Goal: Information Seeking & Learning: Check status

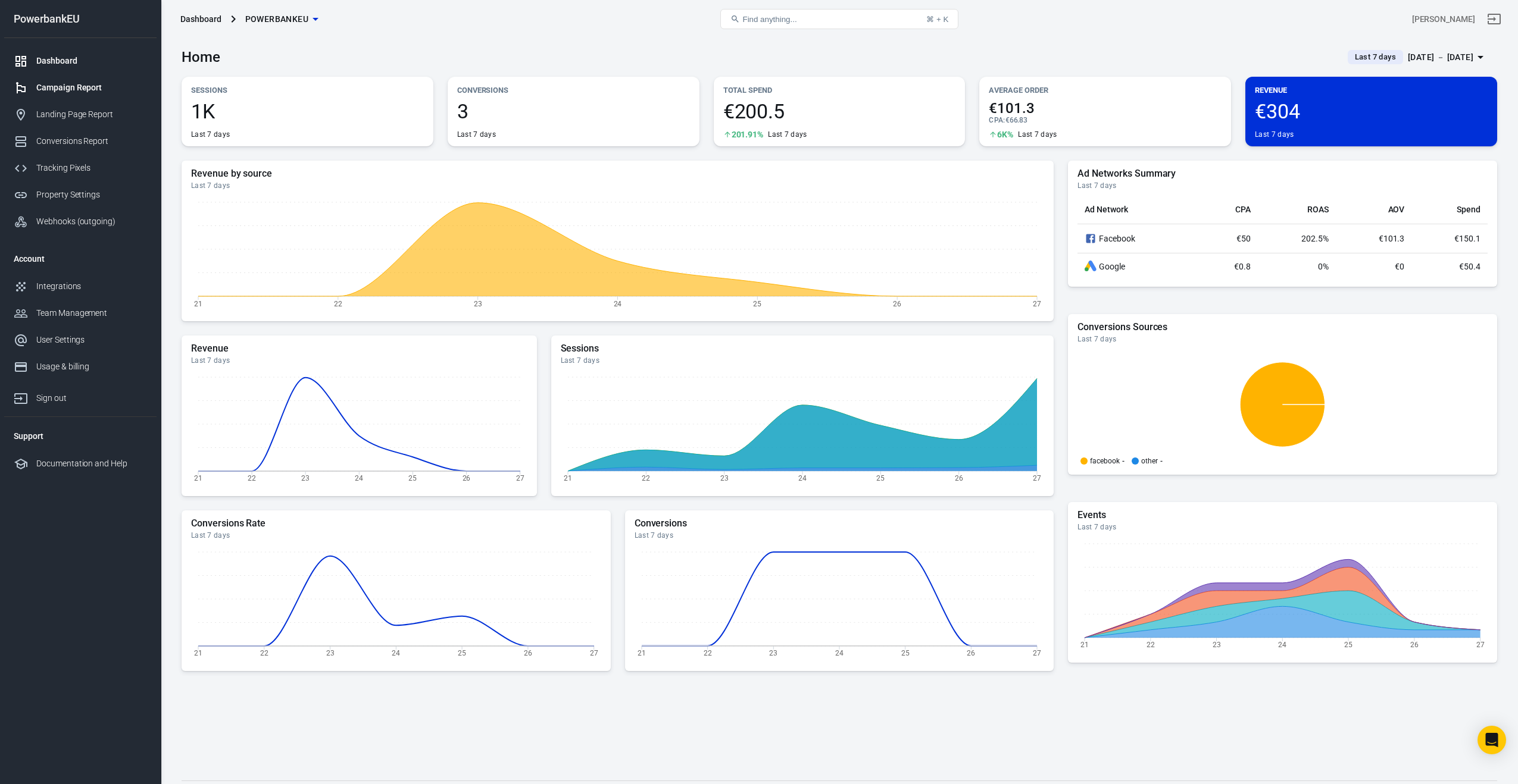
click at [65, 86] on div "Campaign Report" at bounding box center [92, 87] width 110 height 12
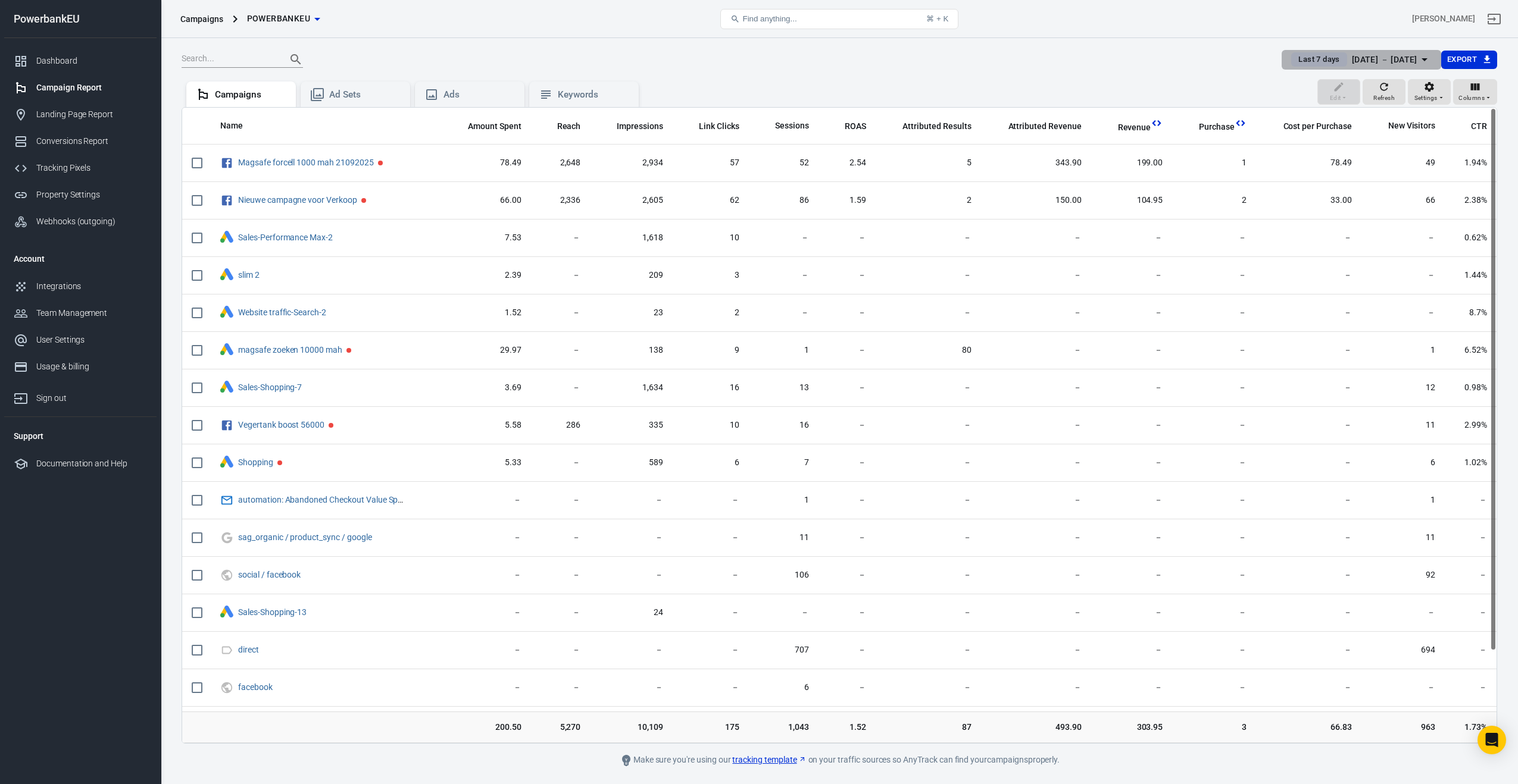
click at [1361, 64] on div "[DATE] － [DATE]" at bounding box center [1384, 60] width 65 height 15
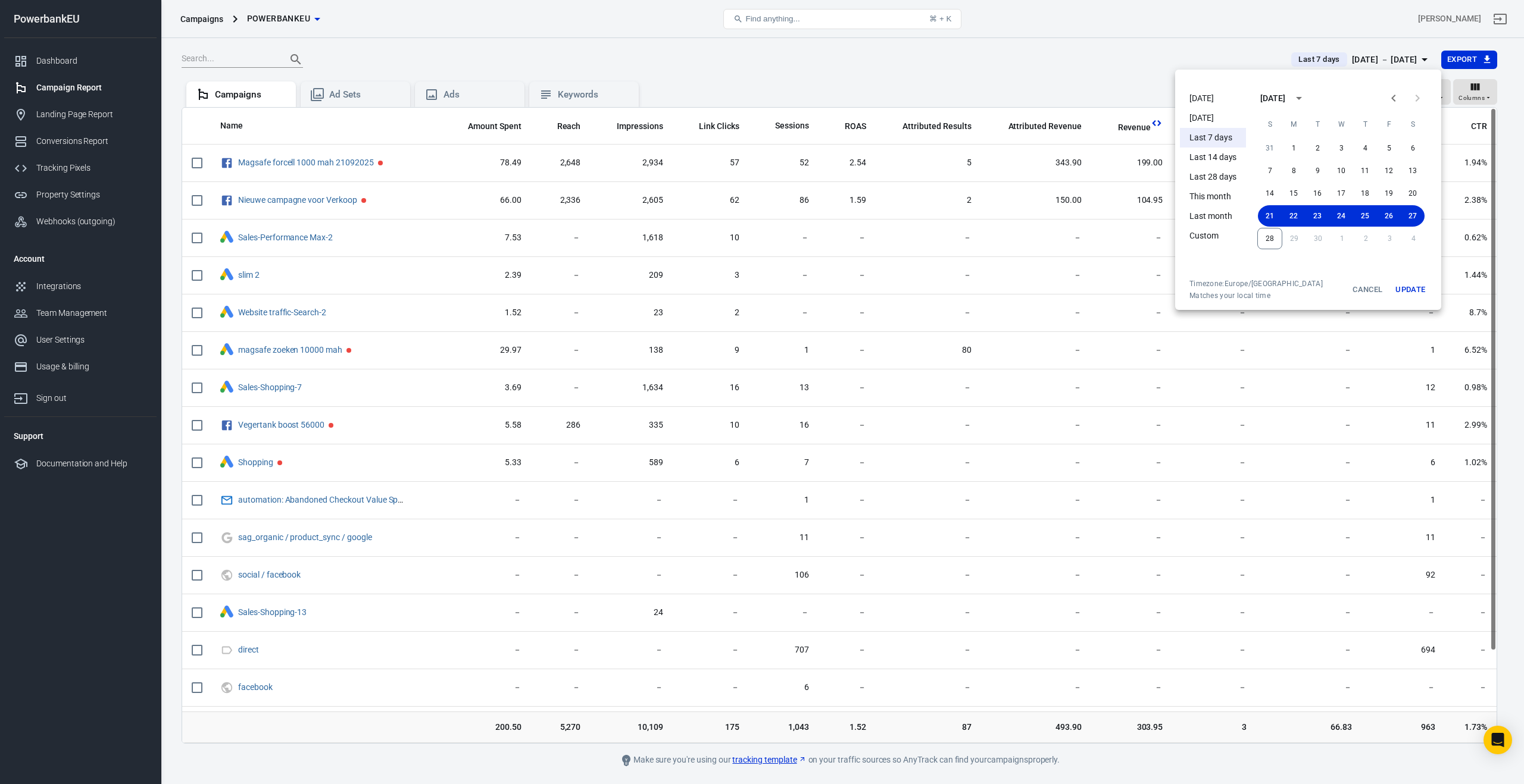
click at [1200, 95] on li "[DATE]" at bounding box center [1213, 98] width 66 height 20
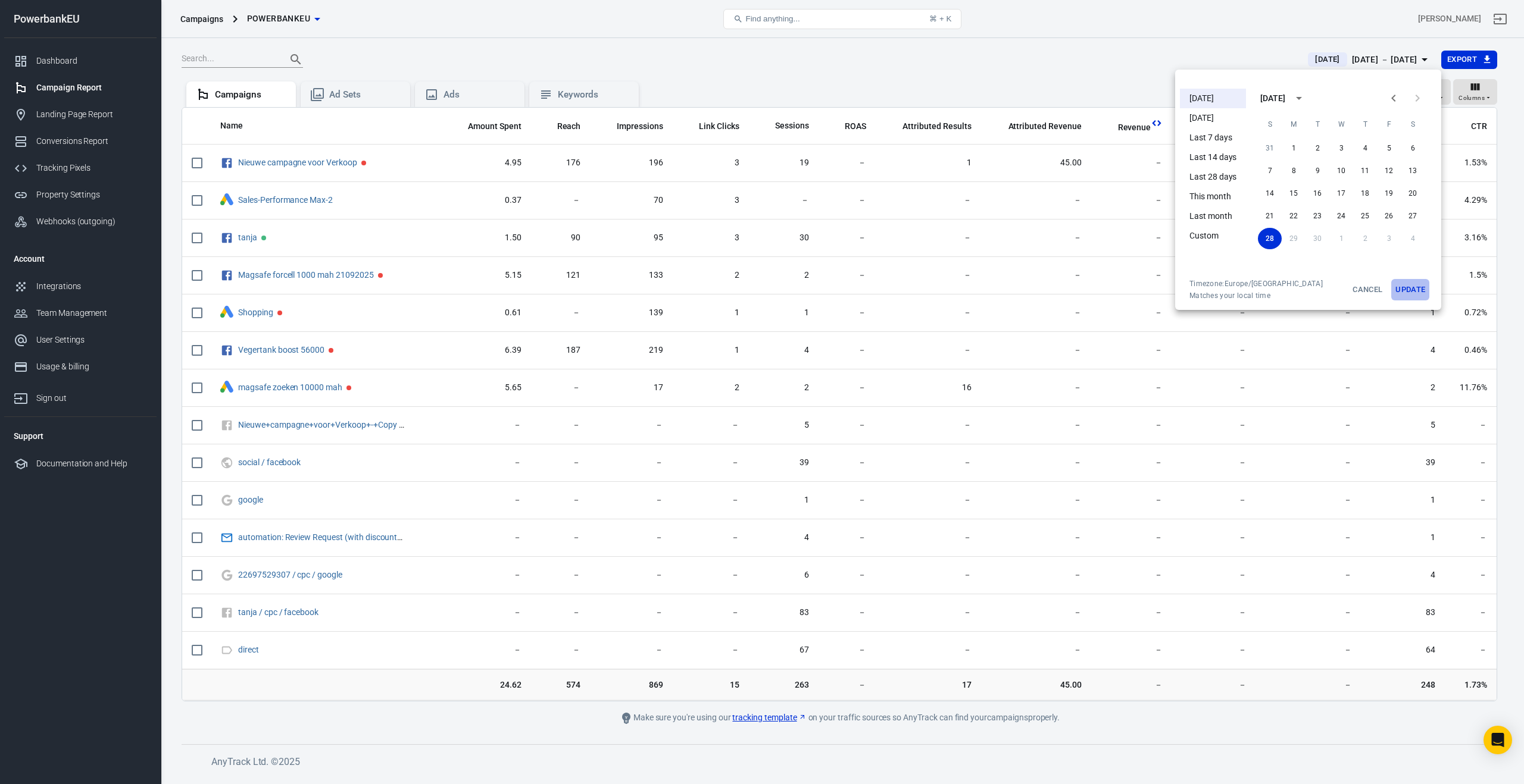
click at [1417, 291] on button "Update" at bounding box center [1410, 289] width 38 height 21
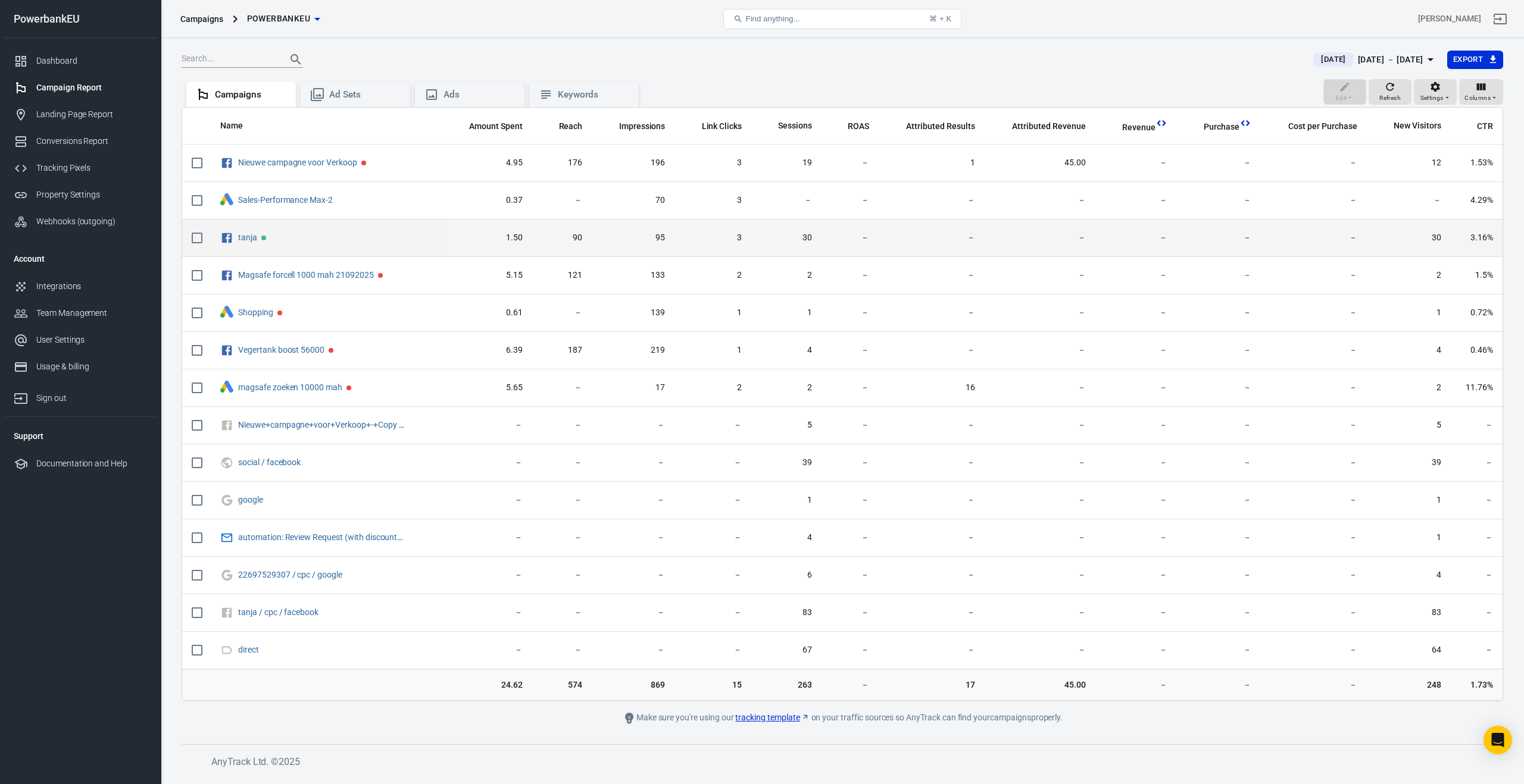
click at [607, 238] on span "95" at bounding box center [633, 238] width 64 height 12
click at [246, 239] on link "tanja" at bounding box center [248, 237] width 19 height 10
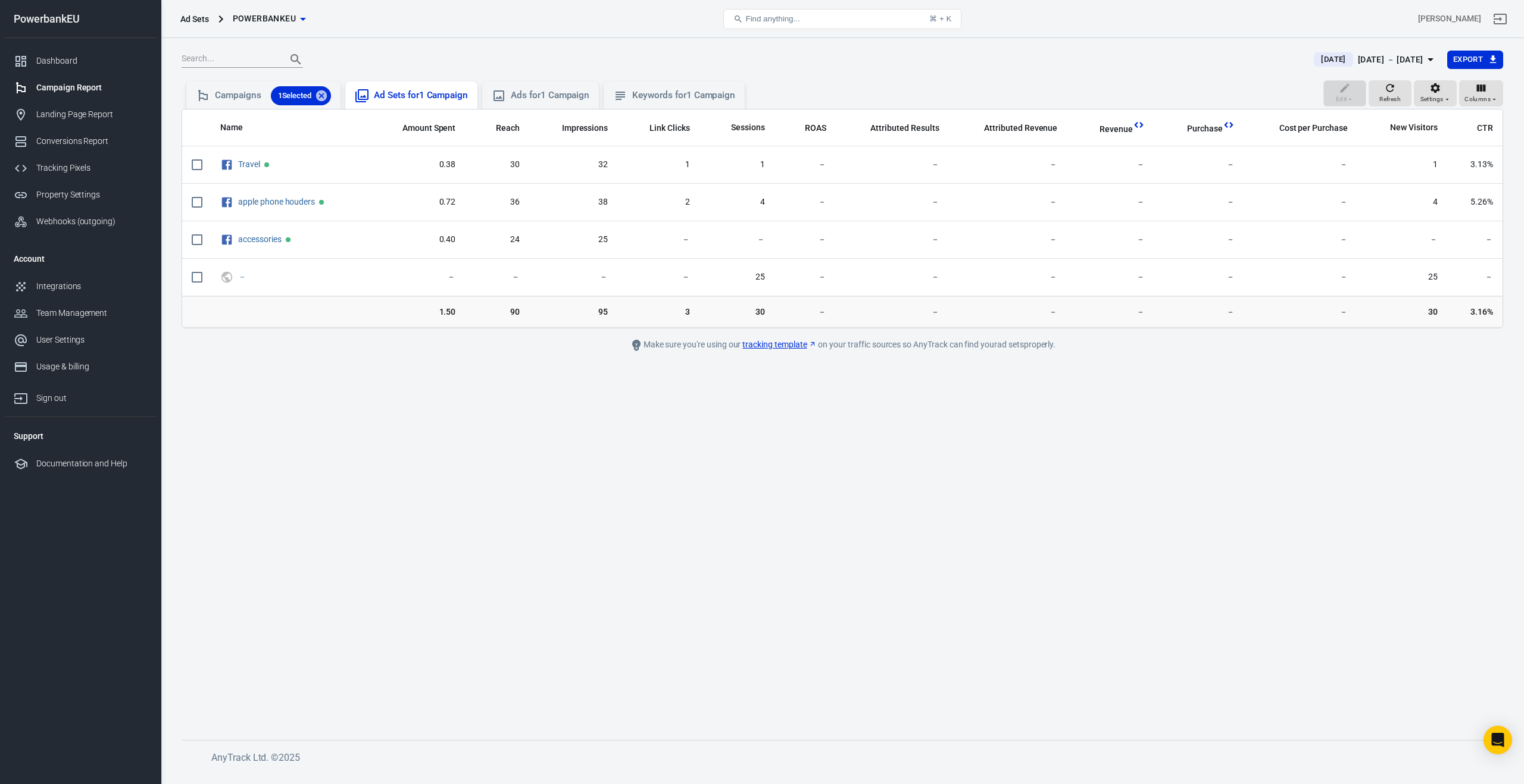
click at [432, 99] on div "Ad Sets for 1 Campaign" at bounding box center [420, 95] width 94 height 12
click at [428, 90] on div "Ad Sets for 1 Campaign" at bounding box center [420, 95] width 94 height 12
click at [537, 90] on div "Ads for 1 Campaign" at bounding box center [550, 95] width 78 height 12
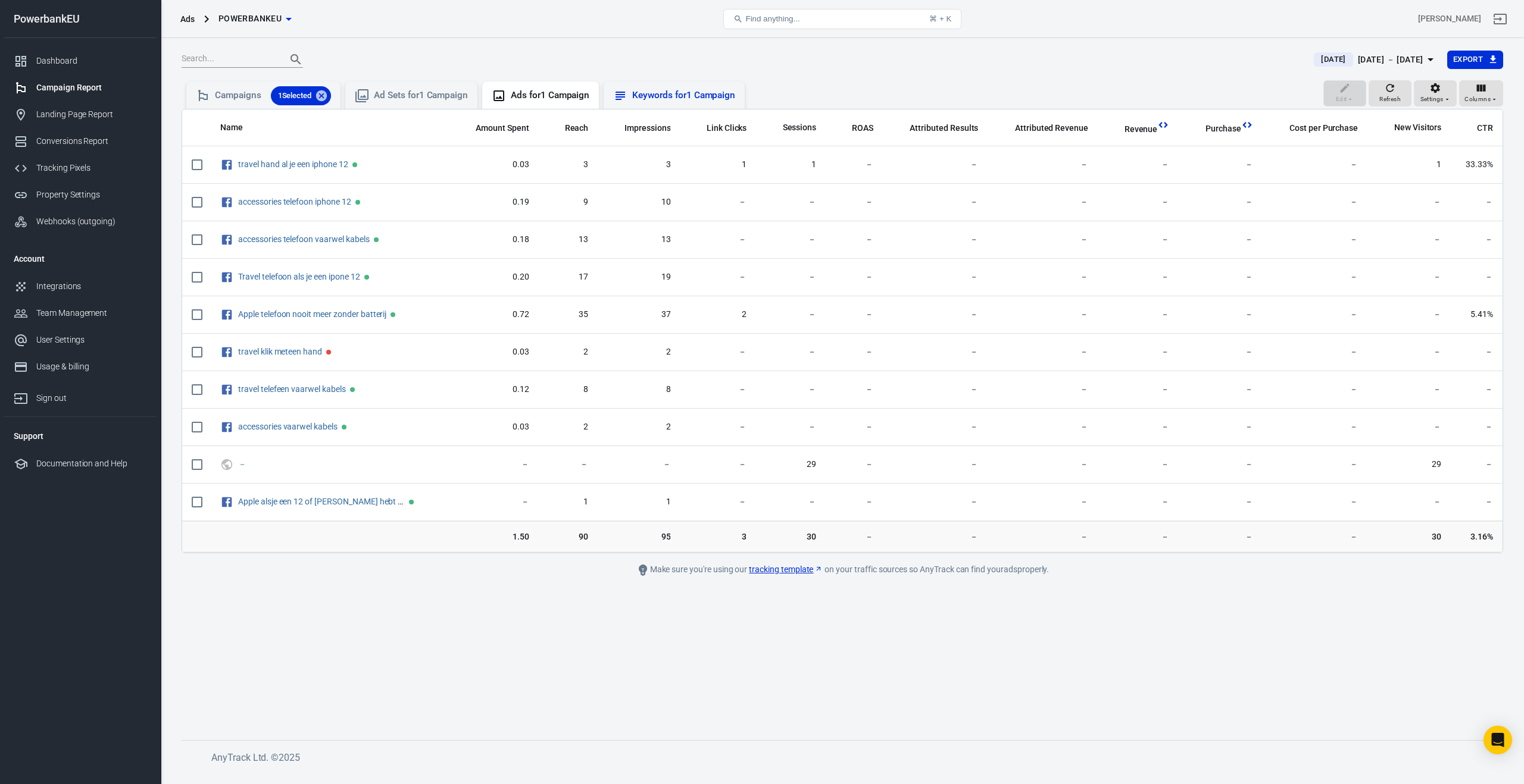
click at [650, 98] on div "Keywords for 1 Campaign" at bounding box center [684, 95] width 103 height 12
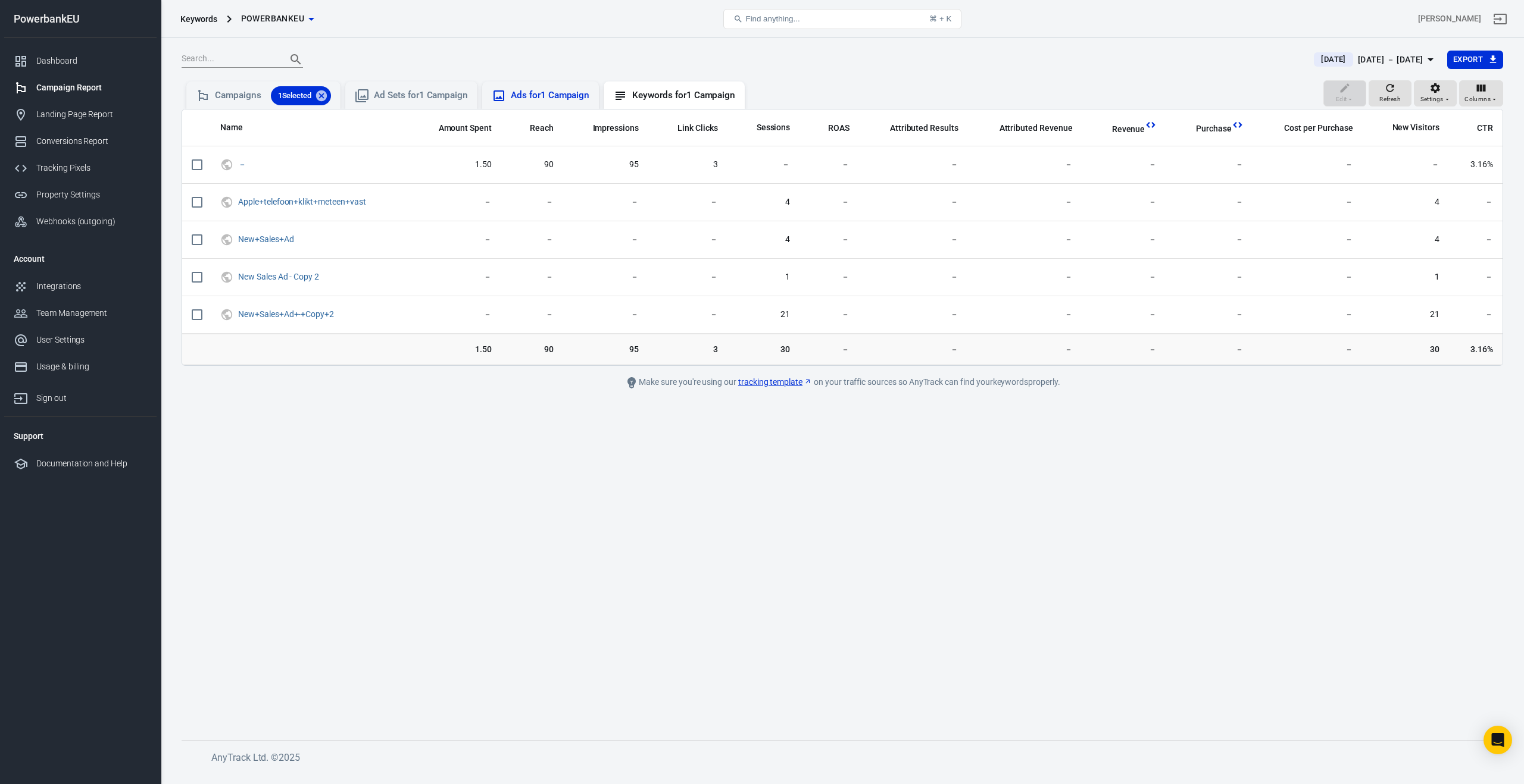
click at [585, 97] on div "Ads for 1 Campaign" at bounding box center [550, 95] width 78 height 12
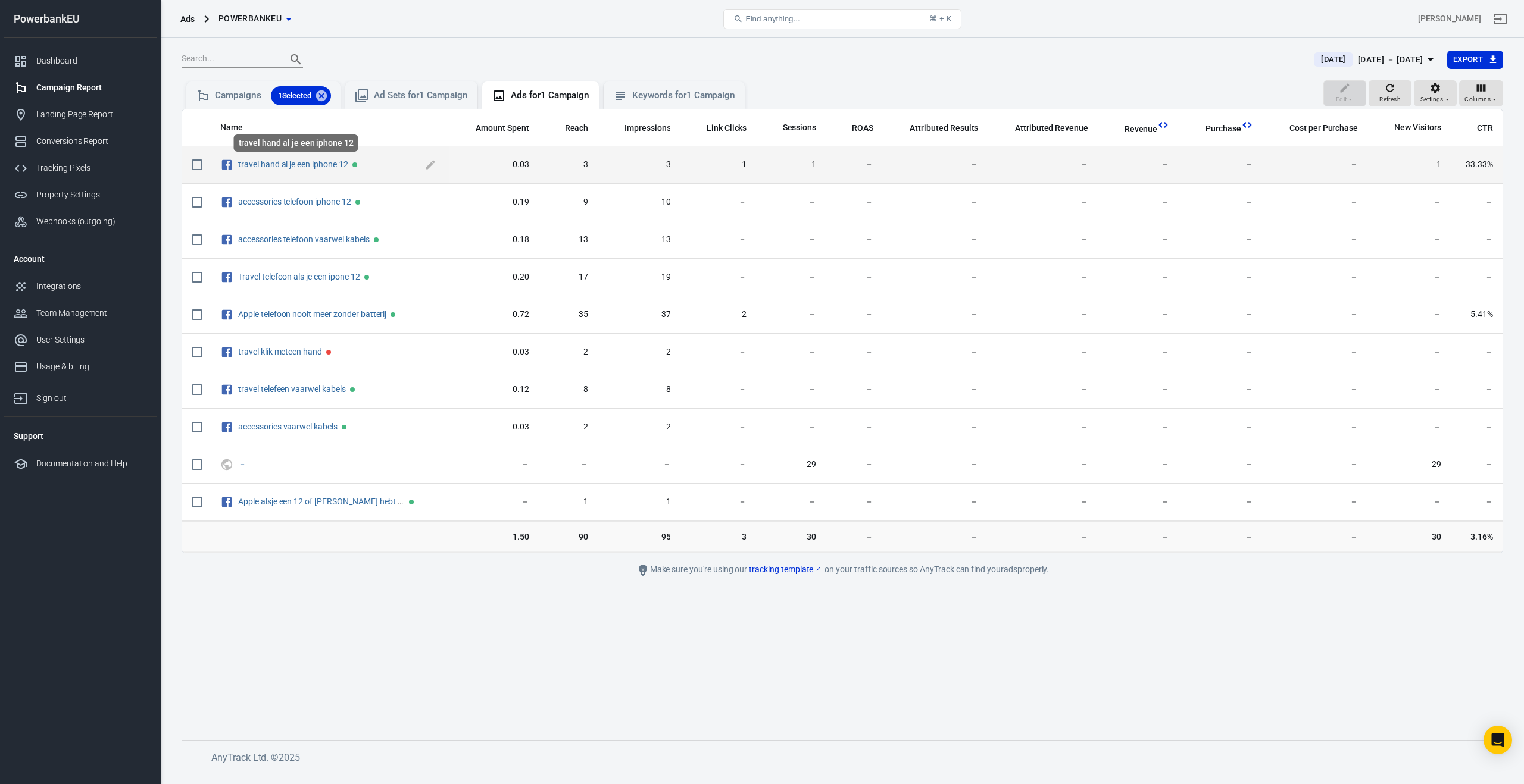
click at [329, 167] on link "travel hand al je een iphone 12" at bounding box center [293, 164] width 110 height 10
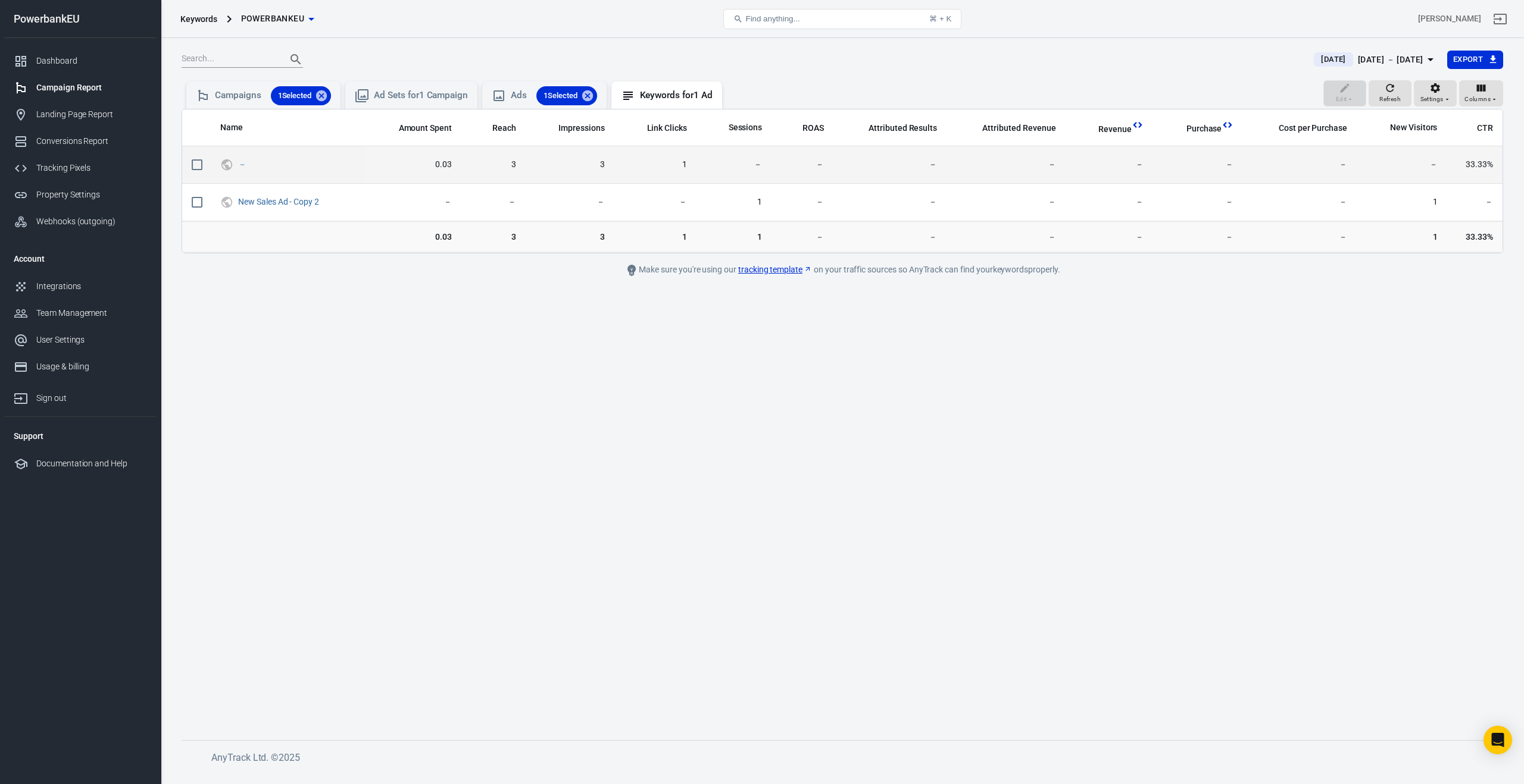
drag, startPoint x: 512, startPoint y: 165, endPoint x: 468, endPoint y: 166, distance: 44.0
click at [512, 165] on span "3" at bounding box center [494, 165] width 45 height 12
click at [246, 164] on span "－" at bounding box center [243, 164] width 10 height 8
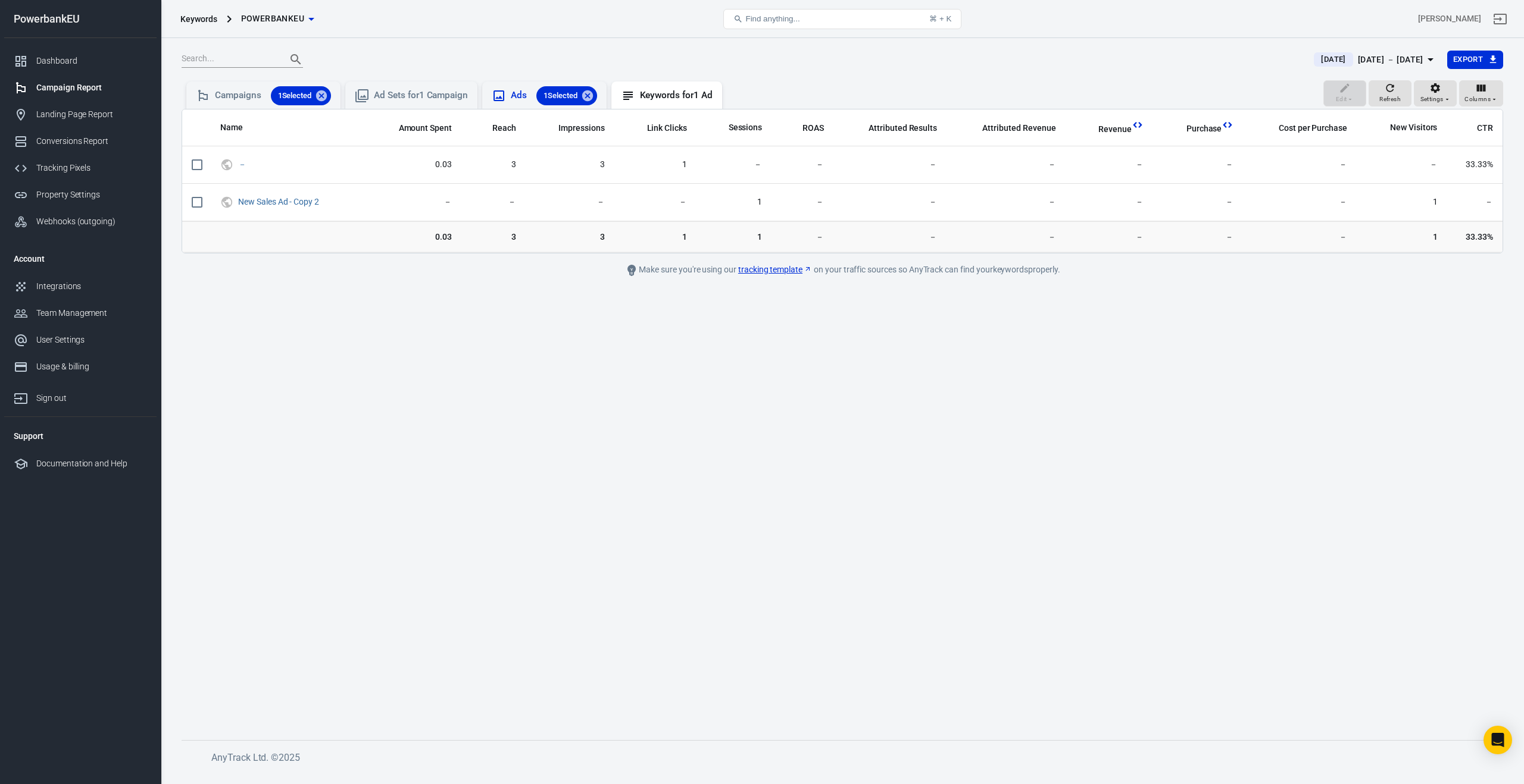
click at [499, 97] on icon at bounding box center [499, 96] width 11 height 11
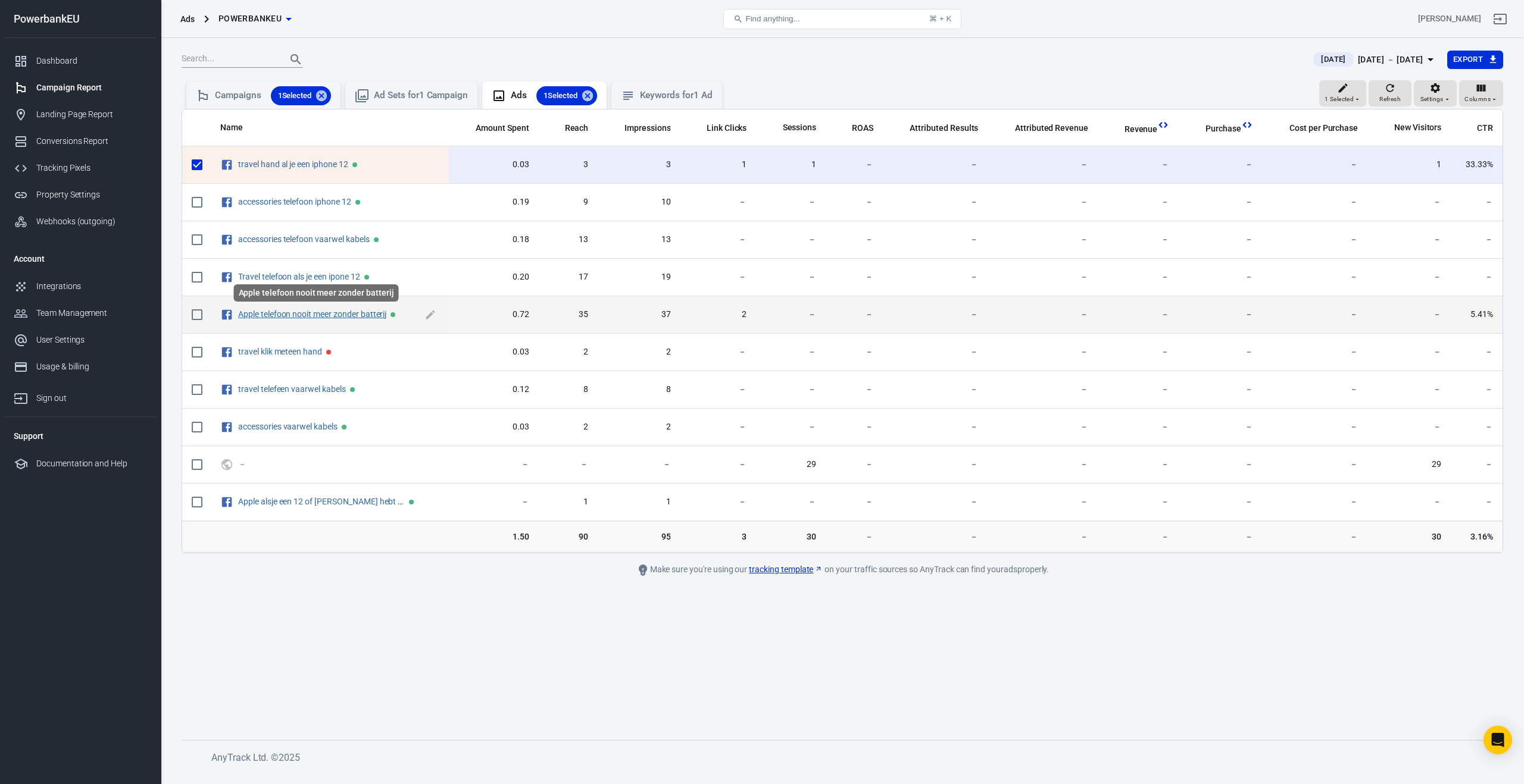
click at [321, 314] on link "Apple telefoon nooit meer zonder batterij" at bounding box center [312, 314] width 148 height 10
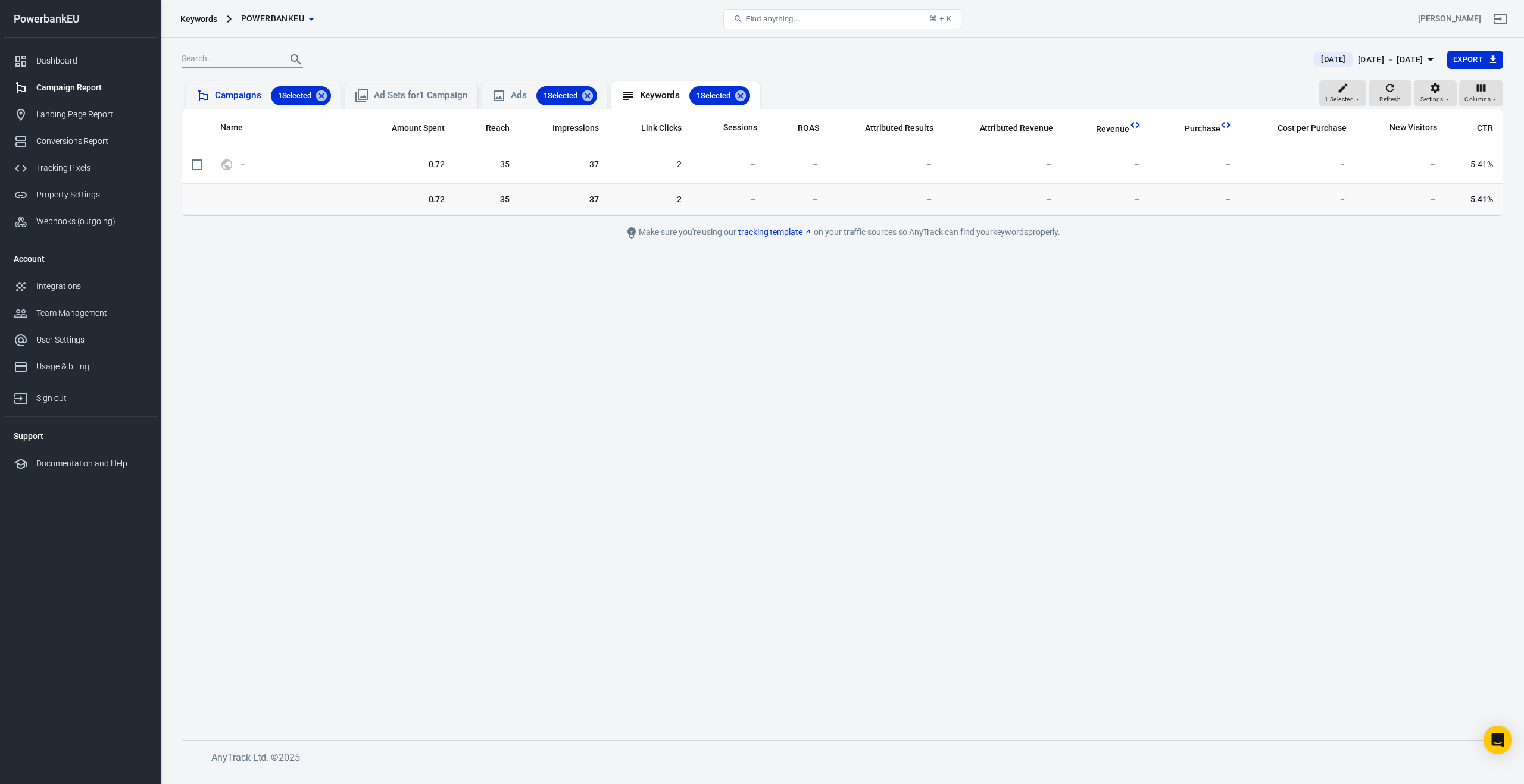
click at [225, 100] on div "Campaigns 1 Selected" at bounding box center [273, 96] width 116 height 19
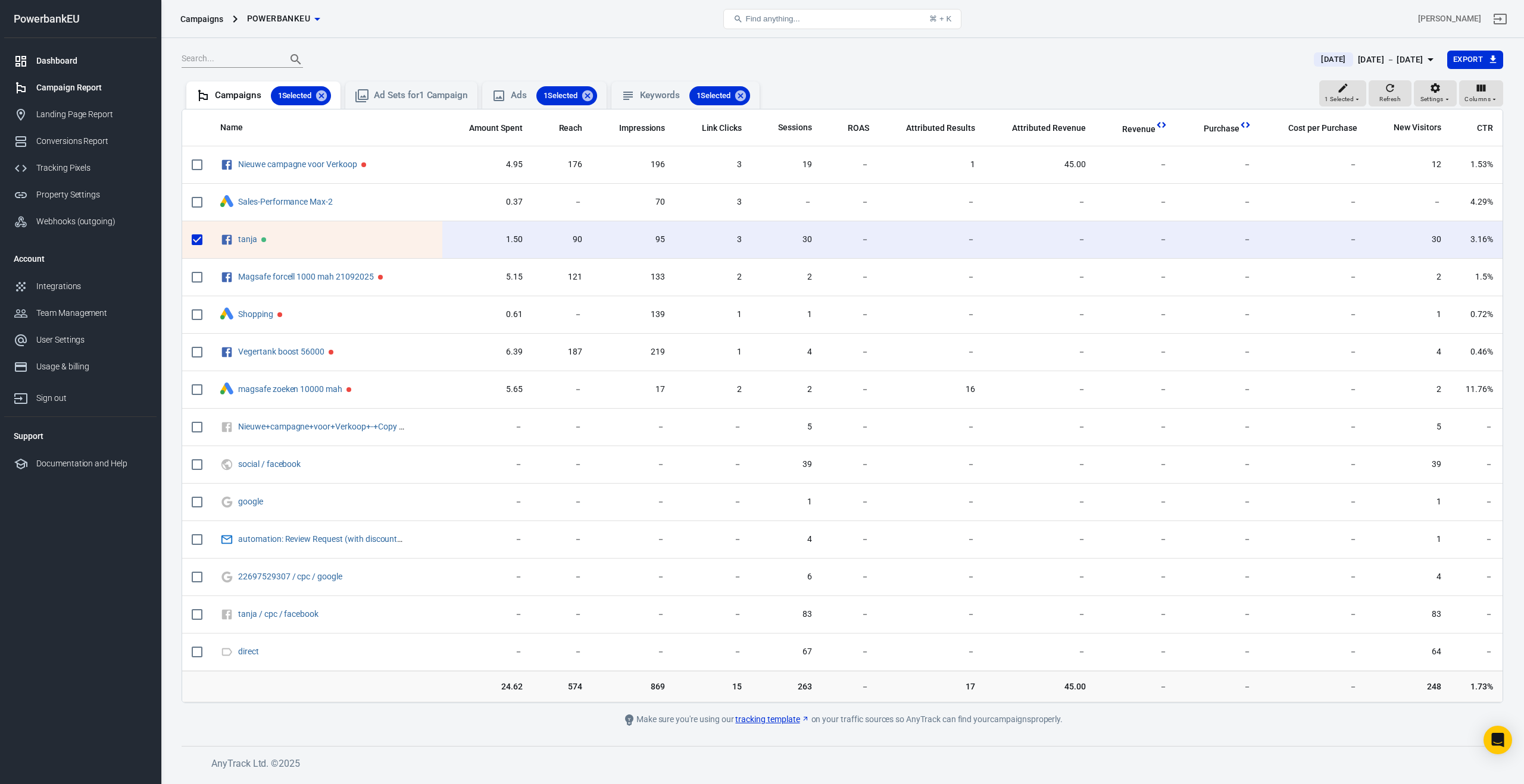
click at [58, 53] on link "Dashboard" at bounding box center [80, 61] width 152 height 27
